Goal: Task Accomplishment & Management: Manage account settings

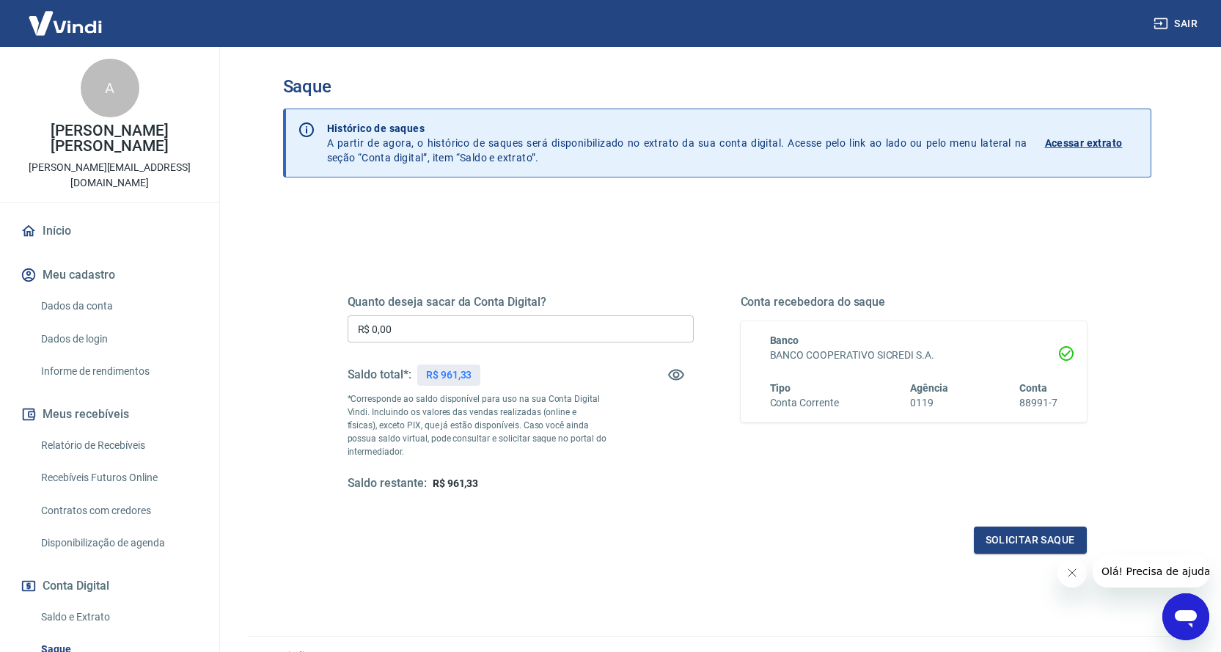
click at [1183, 24] on button "Sair" at bounding box center [1176, 23] width 53 height 27
